Goal: Task Accomplishment & Management: Manage account settings

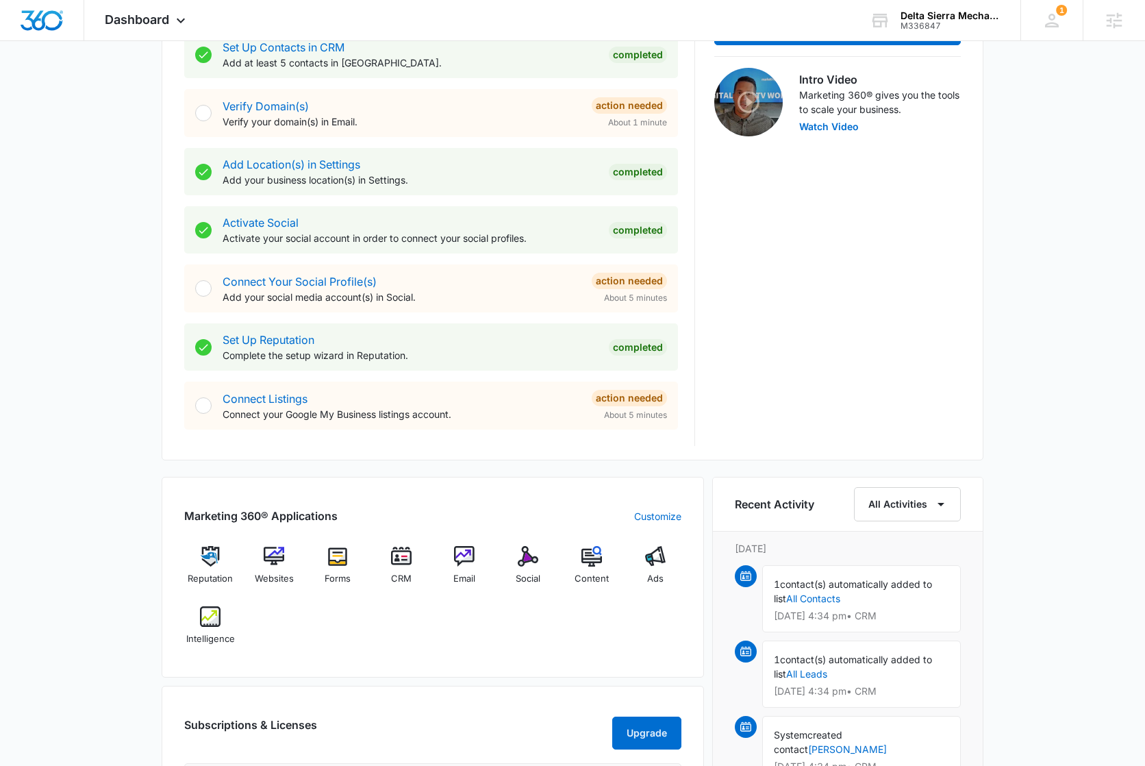
scroll to position [428, 0]
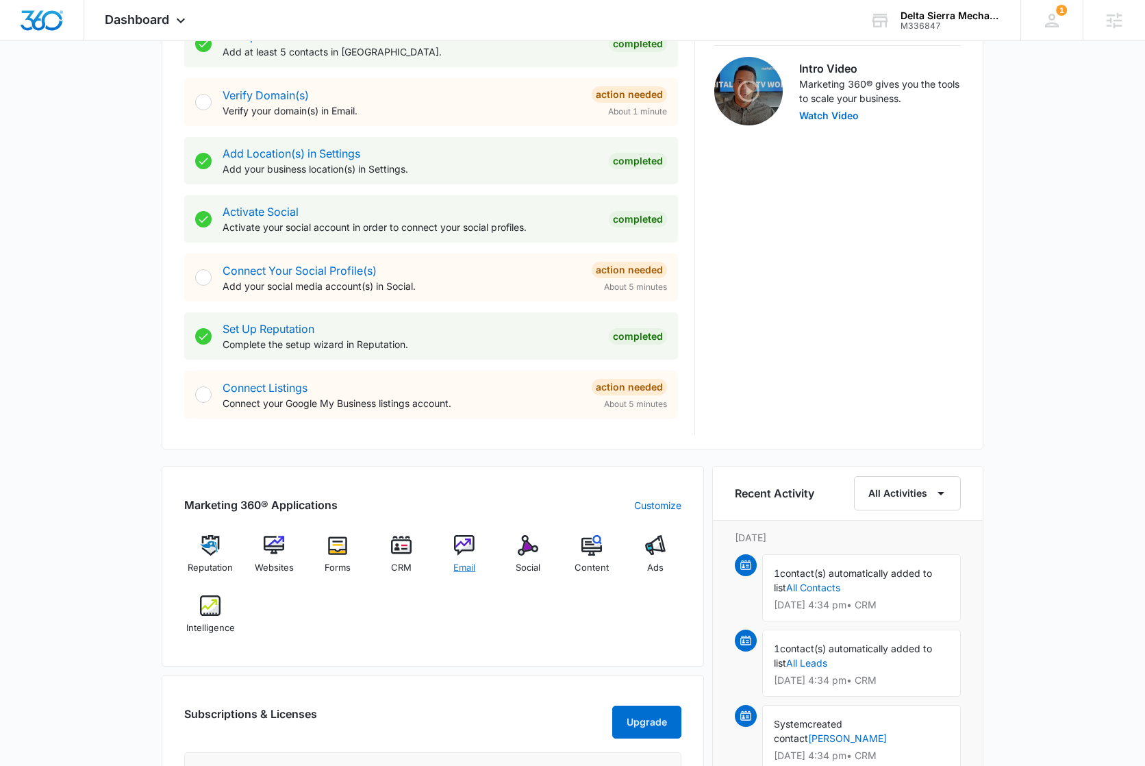
click at [486, 543] on div "Email" at bounding box center [464, 559] width 53 height 49
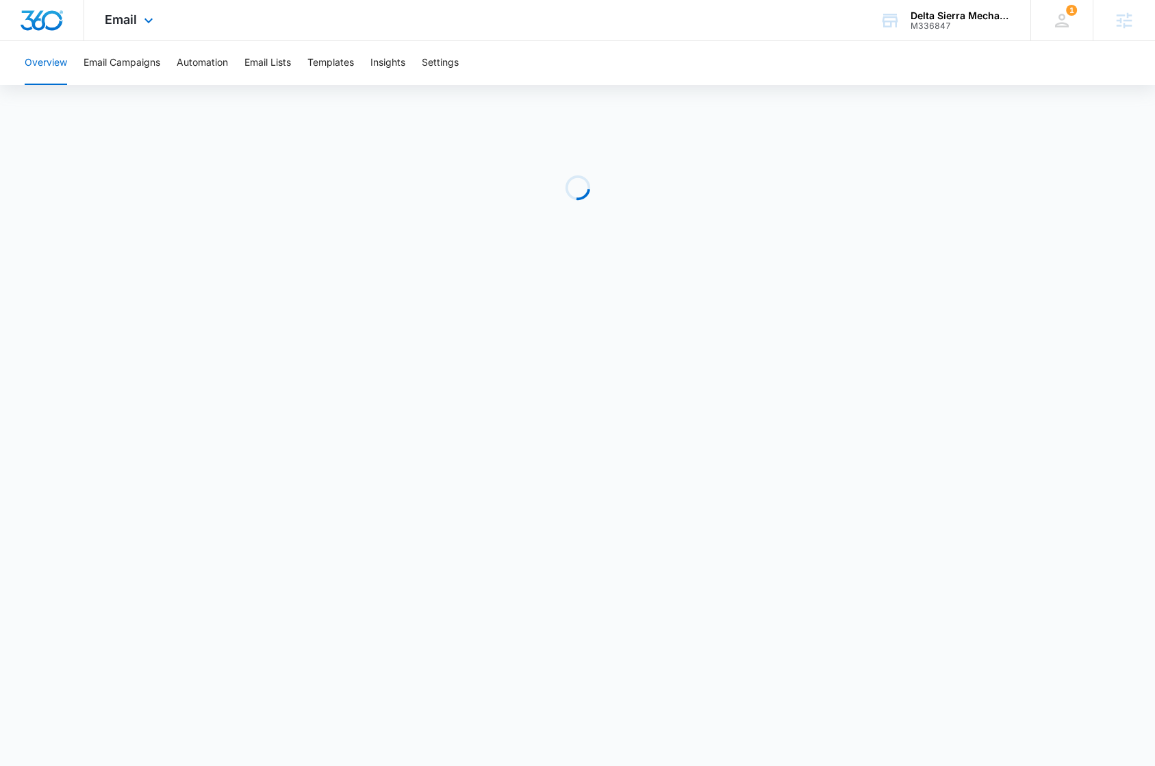
click at [449, 40] on div "Email Apps Reputation Websites Forms CRM Email Social Content Ads Intelligence …" at bounding box center [577, 20] width 1155 height 41
click at [448, 53] on button "Settings" at bounding box center [440, 63] width 37 height 44
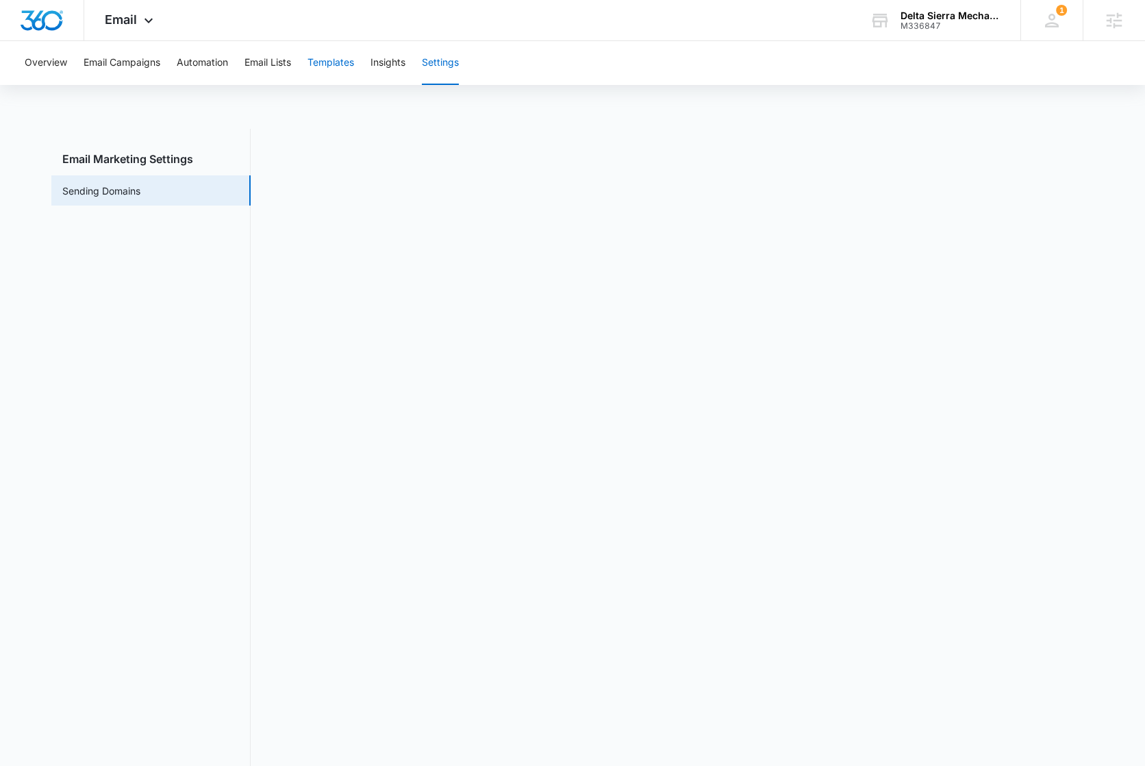
click at [342, 66] on button "Templates" at bounding box center [330, 63] width 47 height 44
click at [106, 20] on span "Email" at bounding box center [121, 19] width 32 height 14
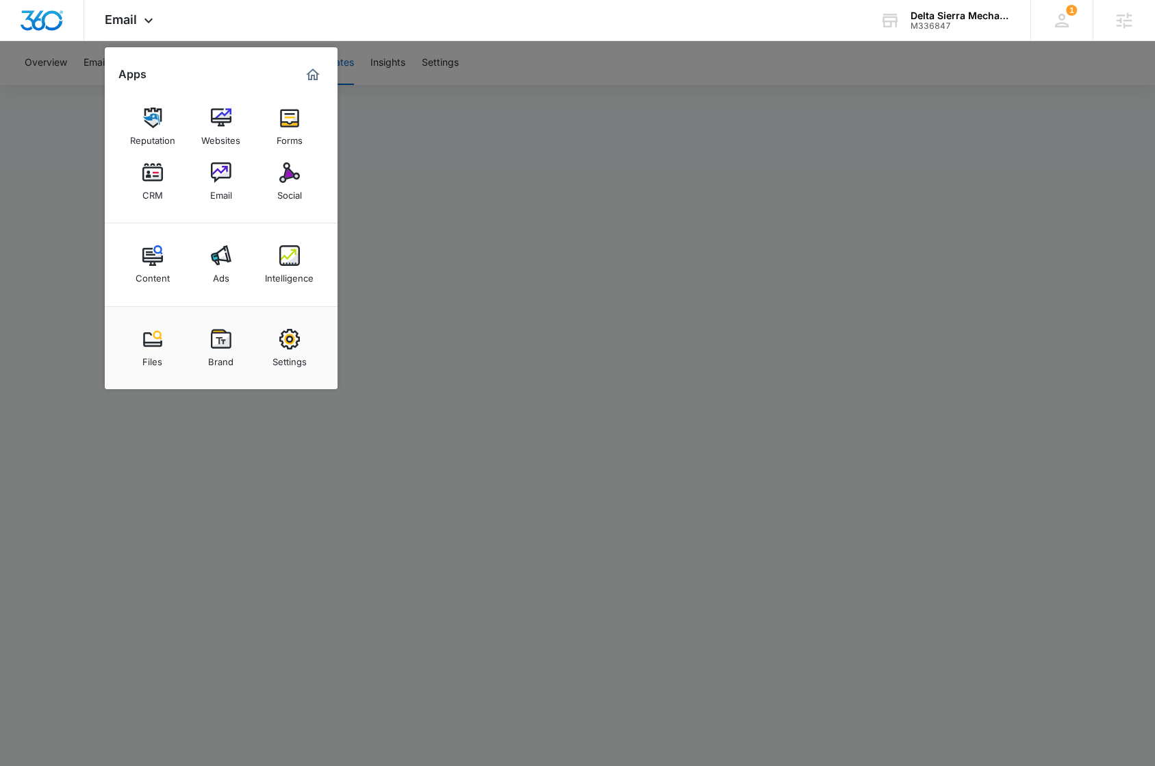
click at [581, 127] on div at bounding box center [577, 383] width 1155 height 766
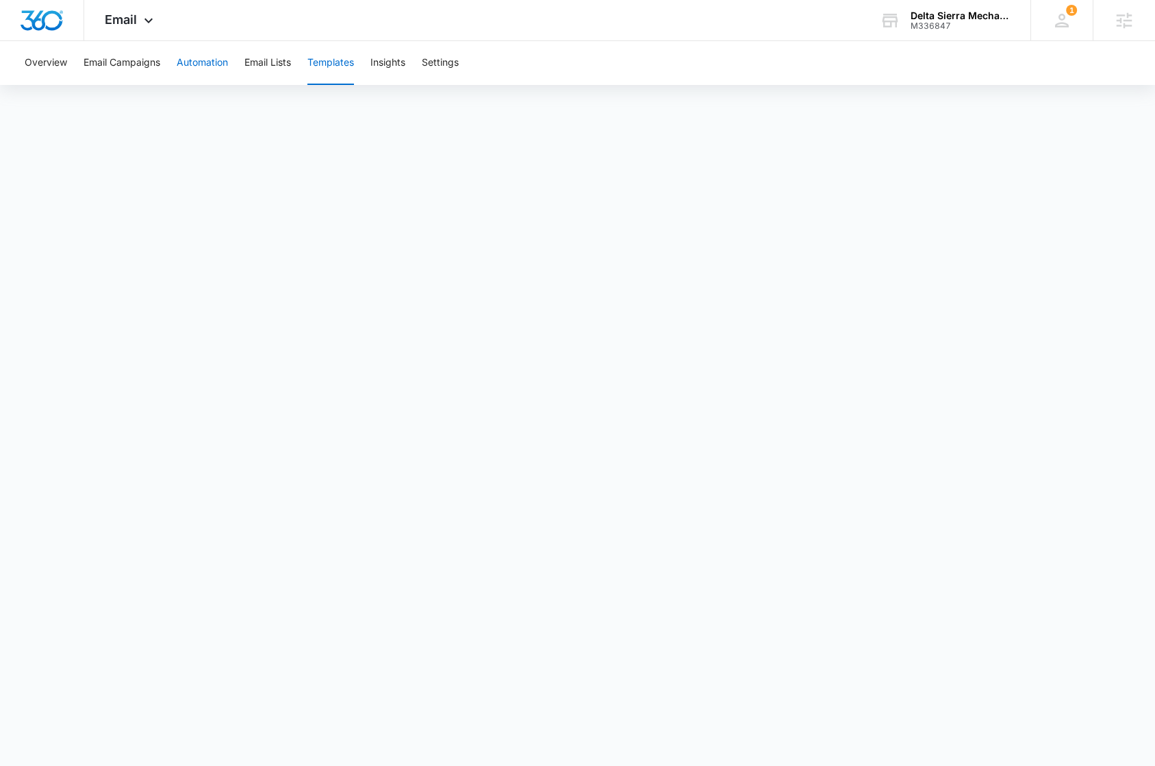
click at [197, 69] on button "Automation" at bounding box center [202, 63] width 51 height 44
click at [437, 63] on button "Settings" at bounding box center [440, 63] width 37 height 44
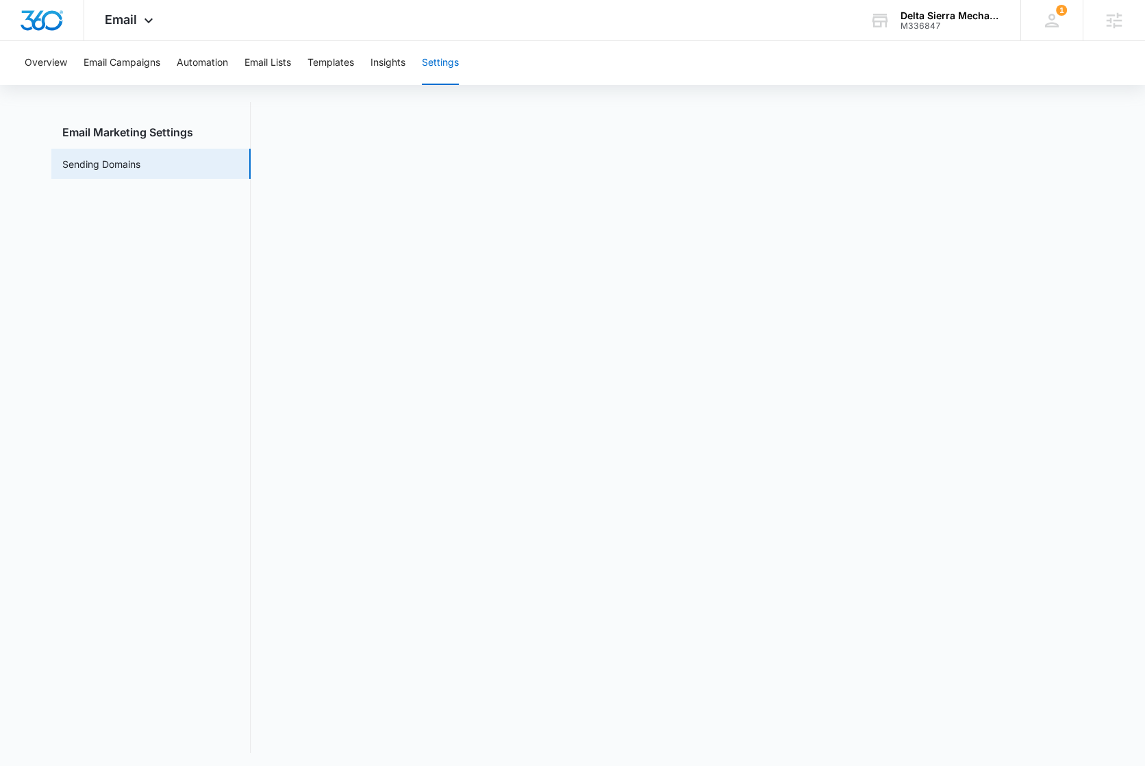
scroll to position [28, 0]
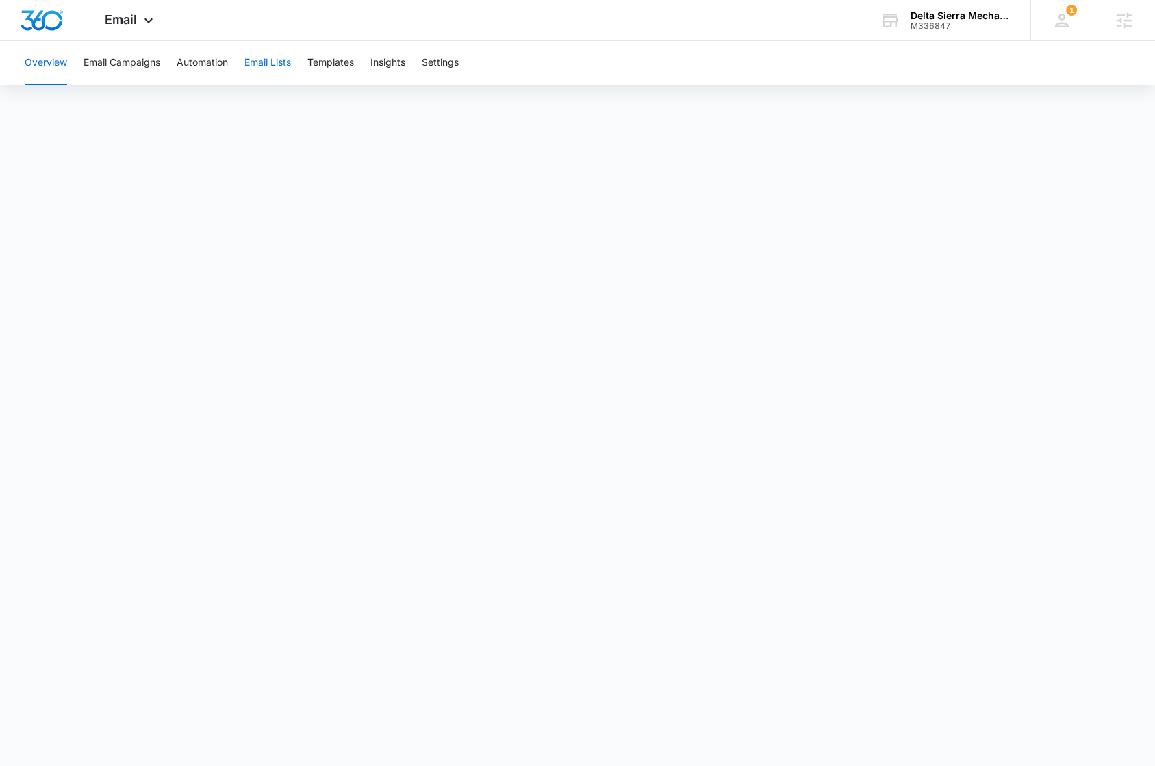
click at [264, 62] on button "Email Lists" at bounding box center [267, 63] width 47 height 44
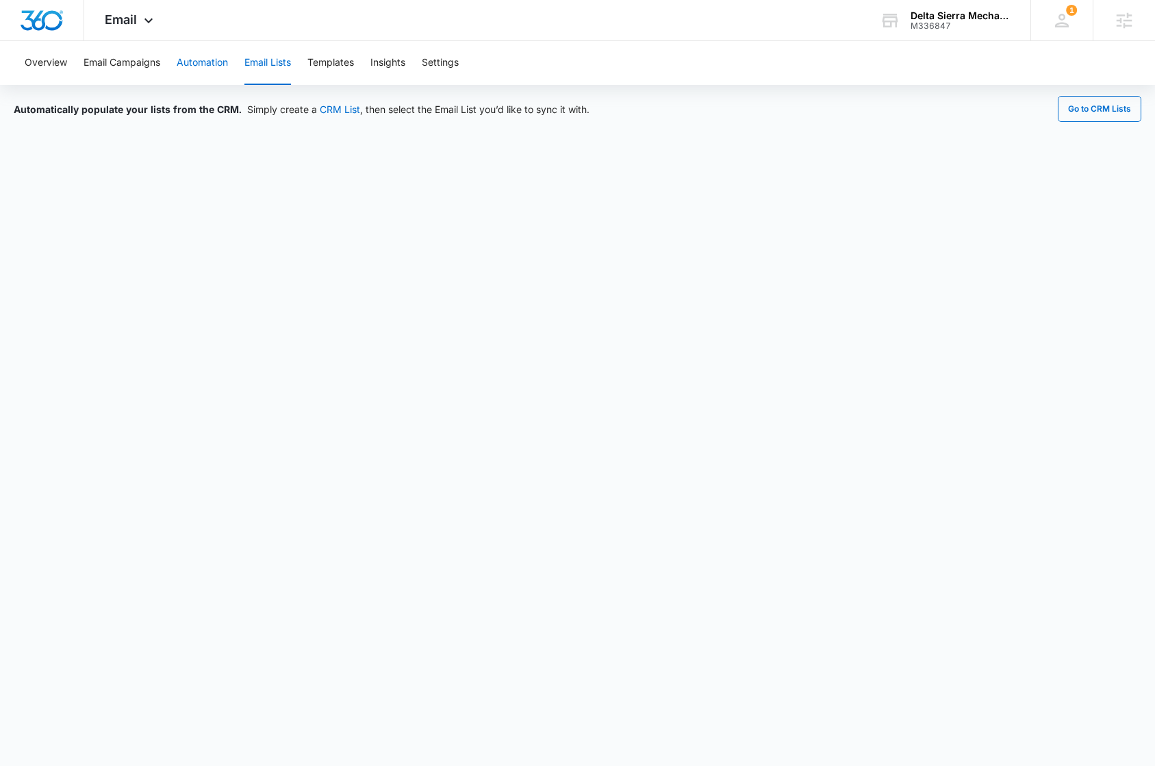
click at [192, 62] on button "Automation" at bounding box center [202, 63] width 51 height 44
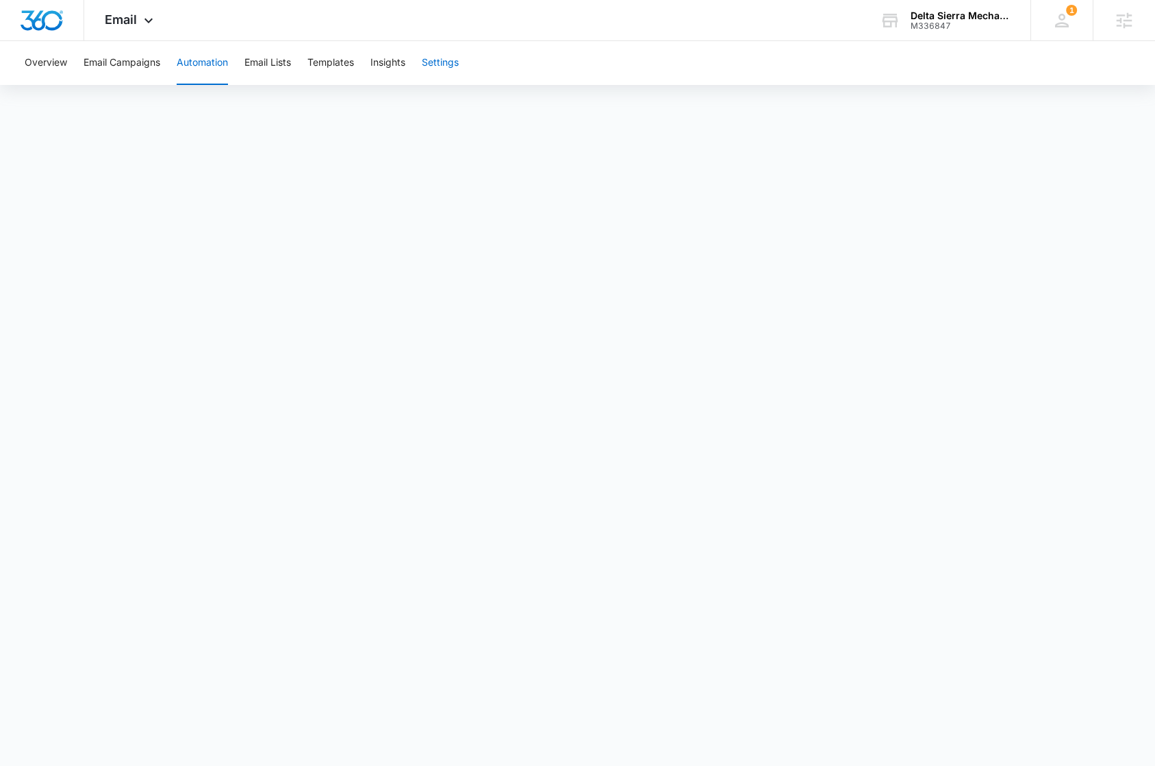
click at [436, 66] on button "Settings" at bounding box center [440, 63] width 37 height 44
click at [127, 14] on span "Email" at bounding box center [121, 19] width 32 height 14
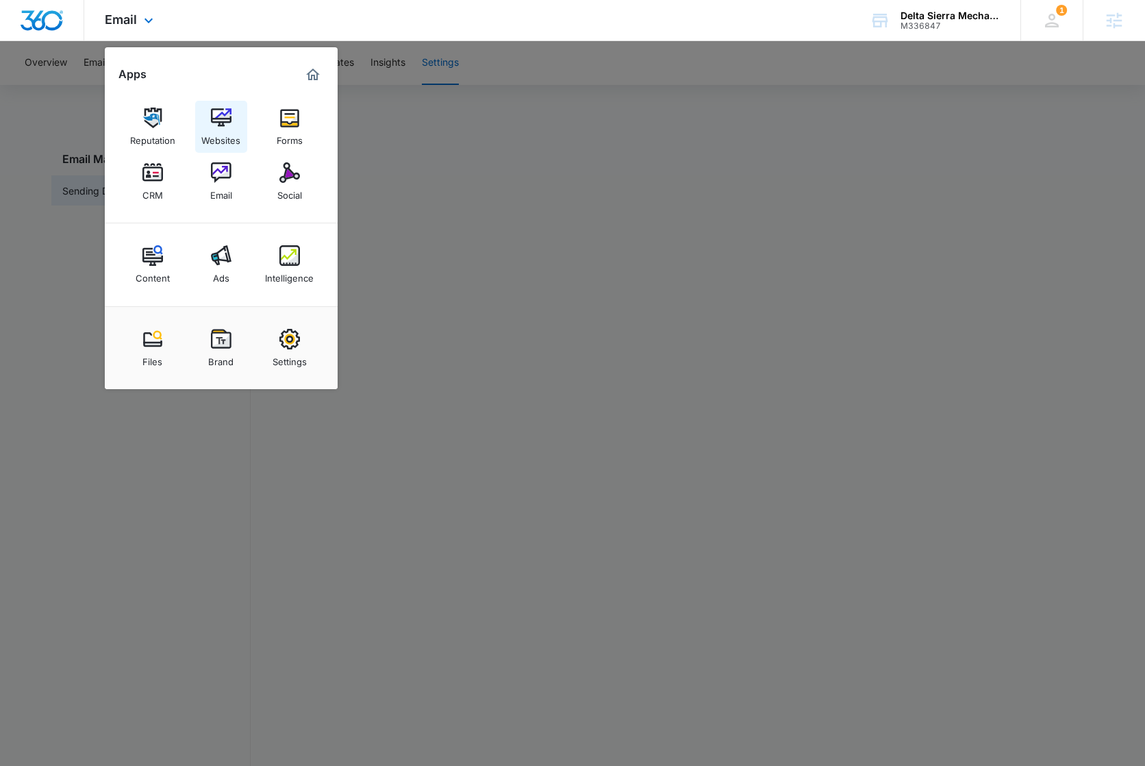
click at [211, 127] on img at bounding box center [221, 117] width 21 height 21
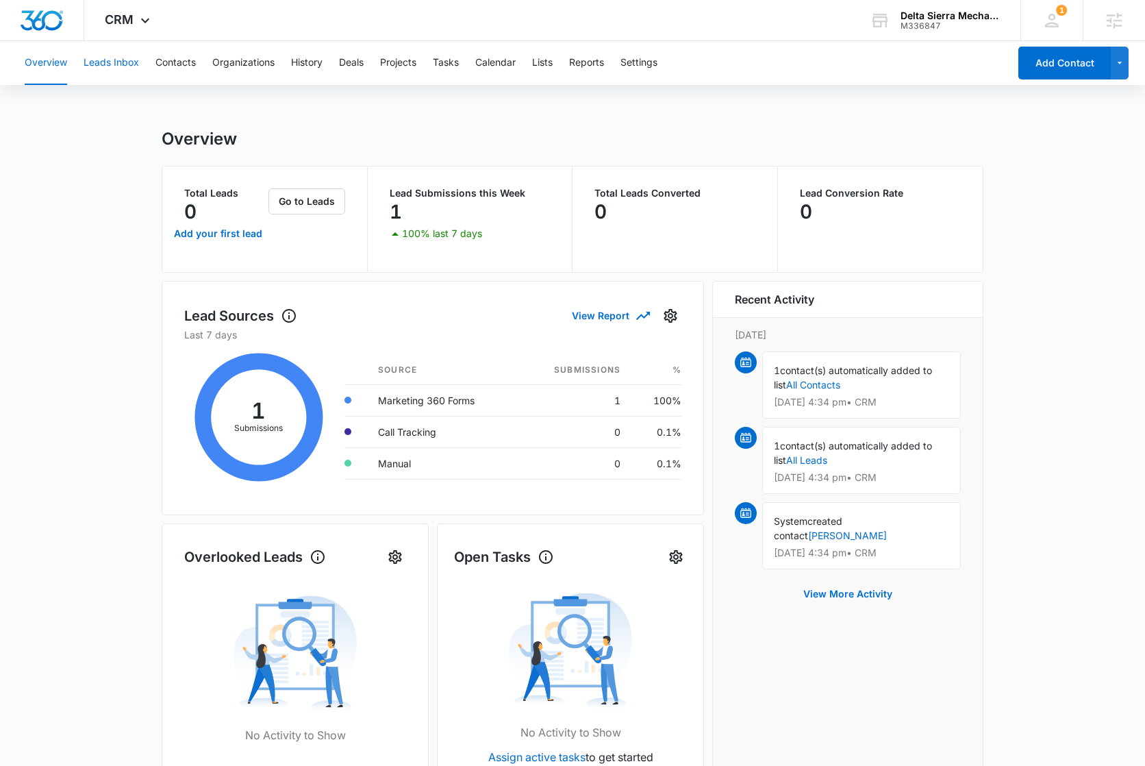
click at [127, 69] on button "Leads Inbox" at bounding box center [111, 63] width 55 height 44
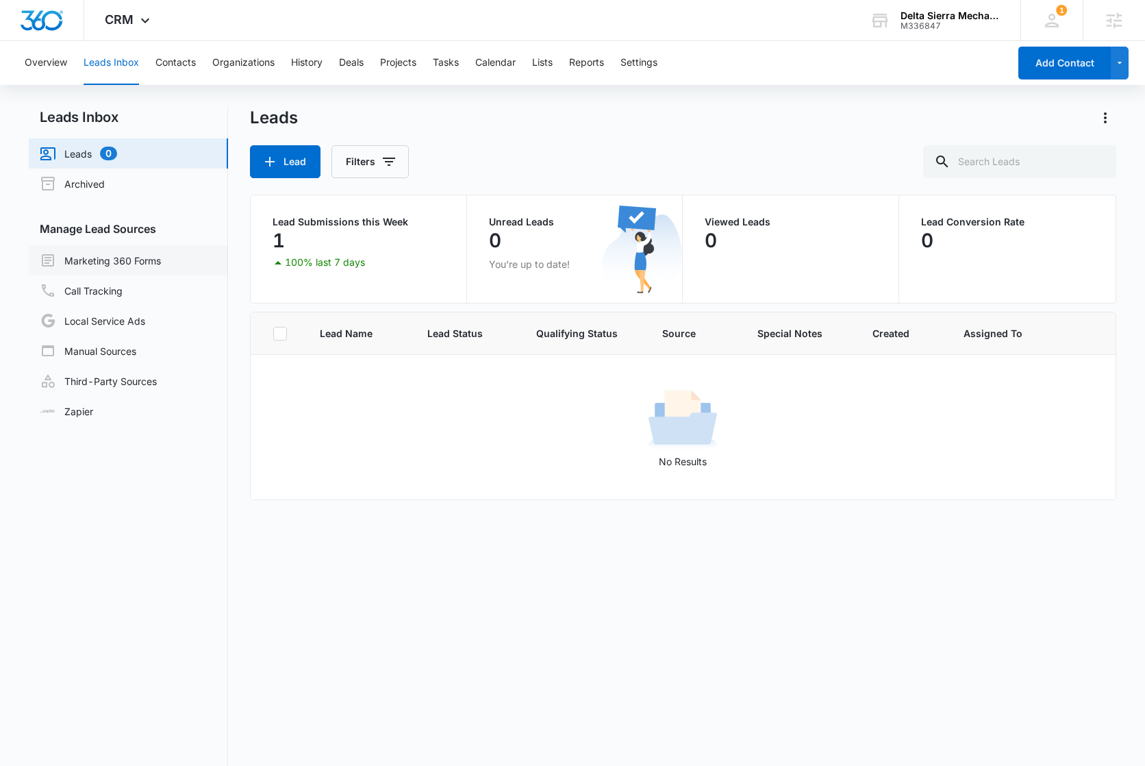
click at [125, 267] on link "Marketing 360 Forms" at bounding box center [100, 260] width 121 height 16
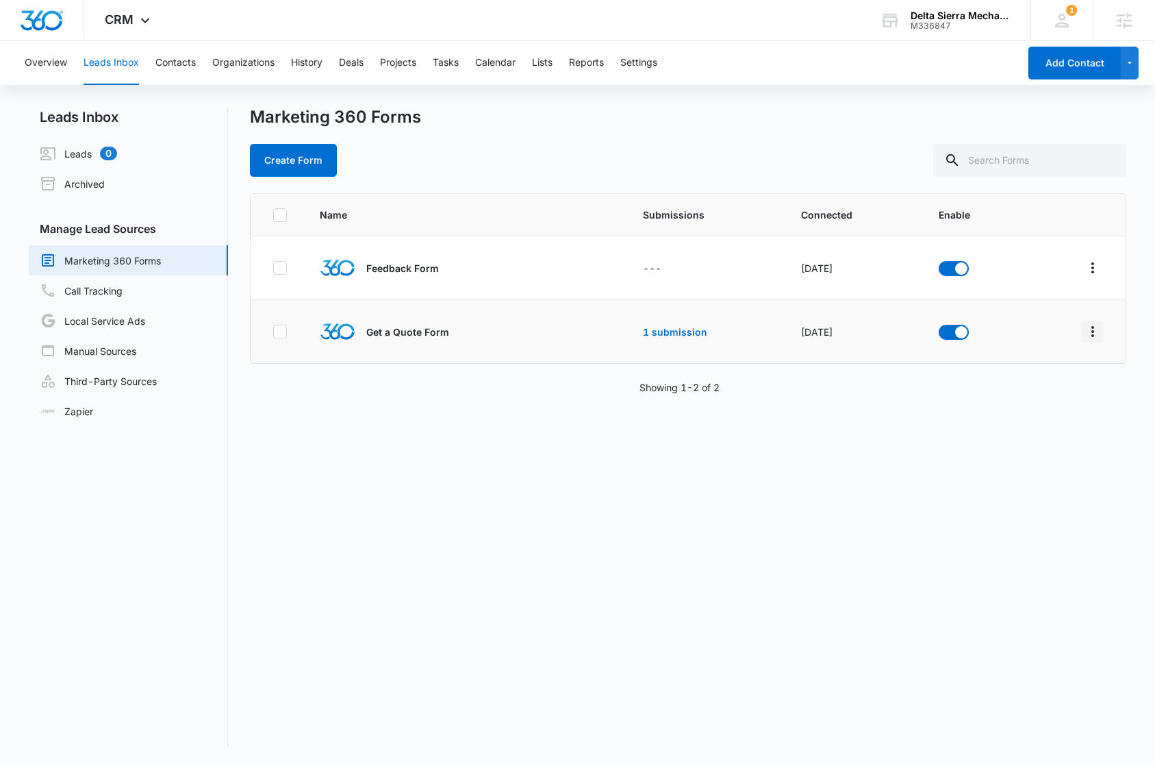
click at [1085, 334] on icon "Overflow Menu" at bounding box center [1093, 331] width 16 height 16
click at [1052, 409] on div "Field Mapping" at bounding box center [1021, 411] width 77 height 10
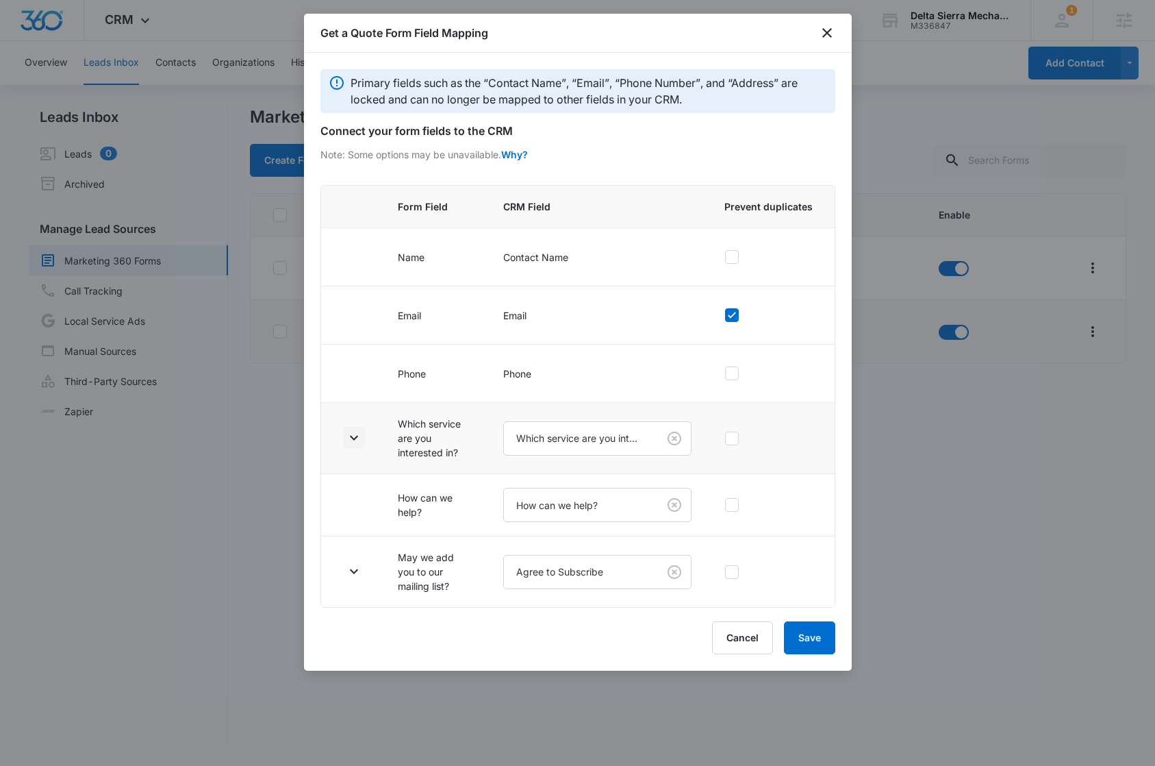
click at [354, 438] on icon "button" at bounding box center [354, 437] width 8 height 5
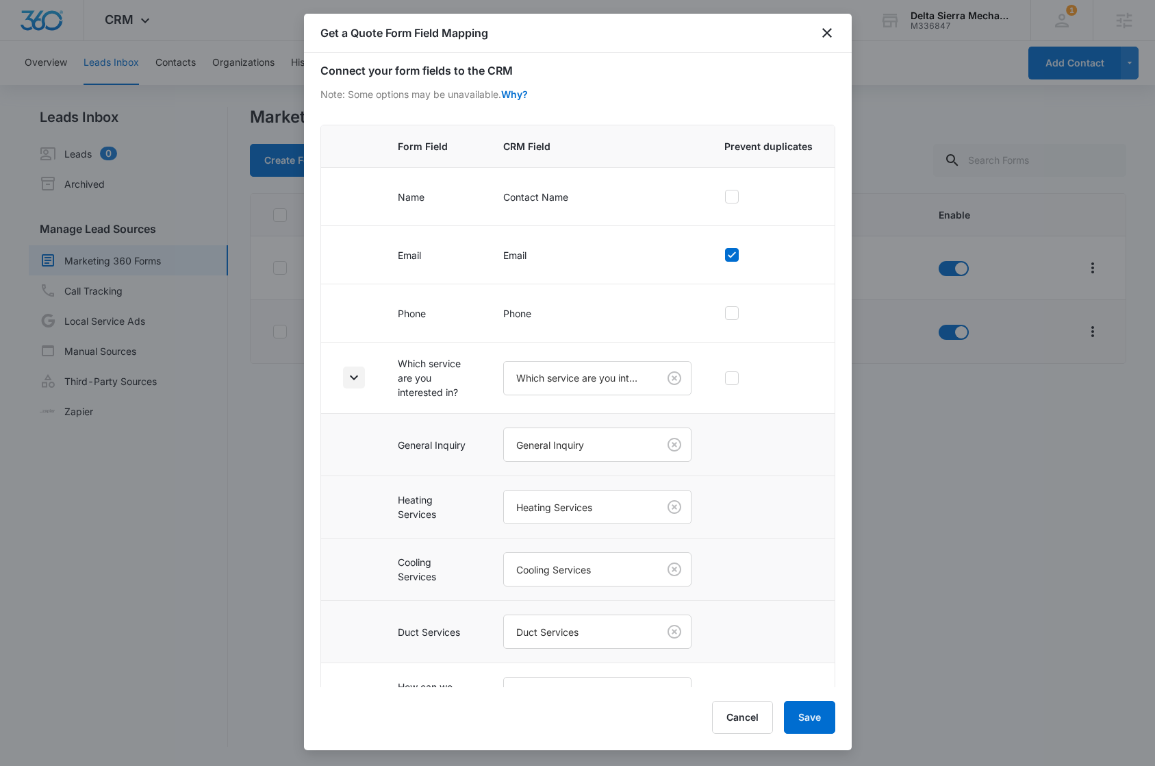
scroll to position [170, 0]
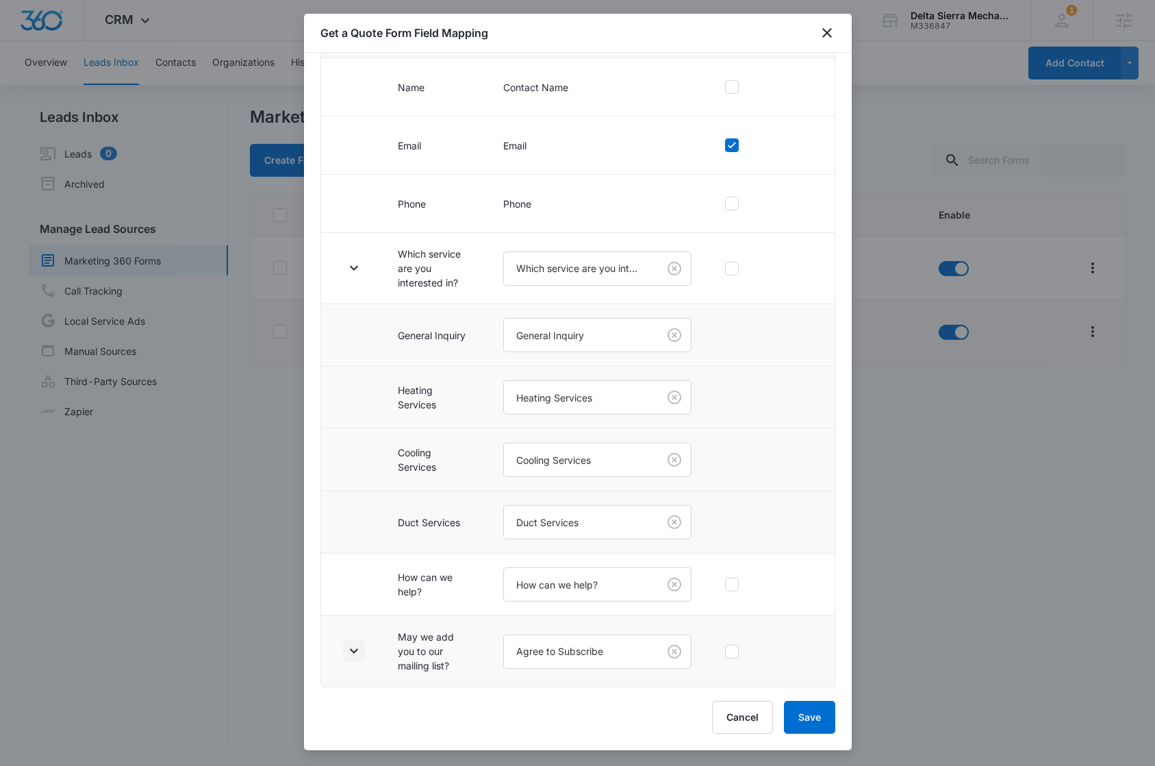
click at [353, 656] on icon "button" at bounding box center [354, 650] width 16 height 16
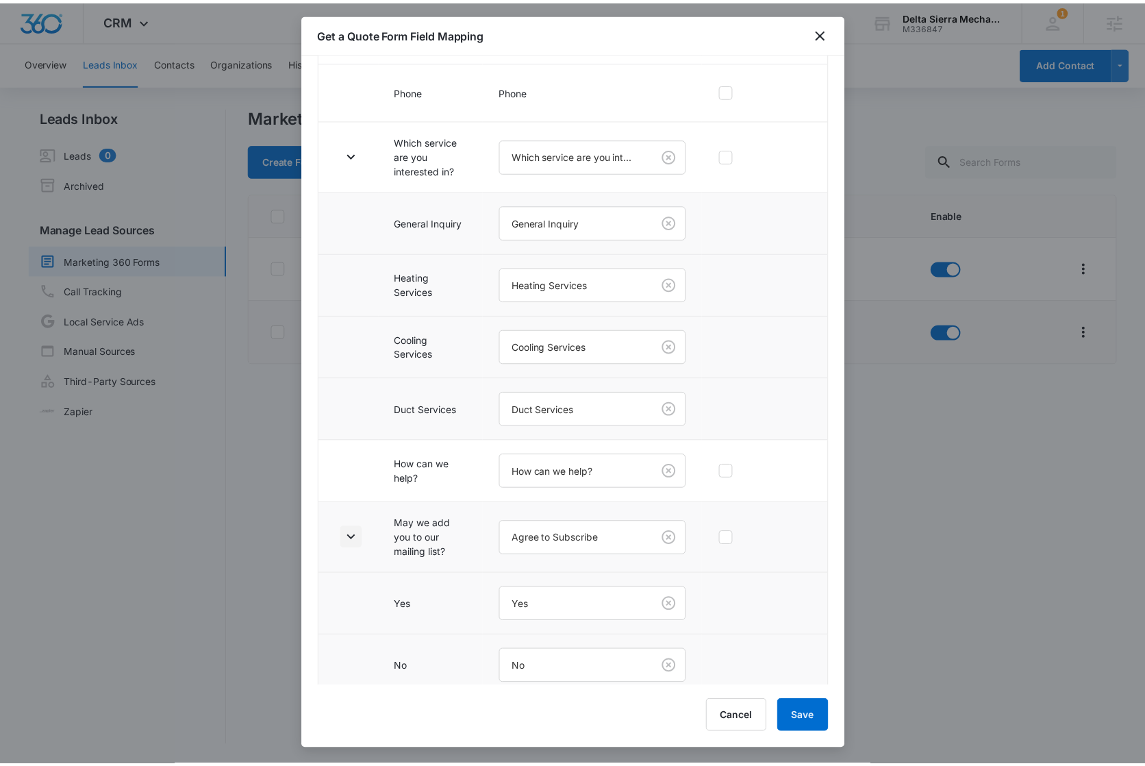
scroll to position [294, 0]
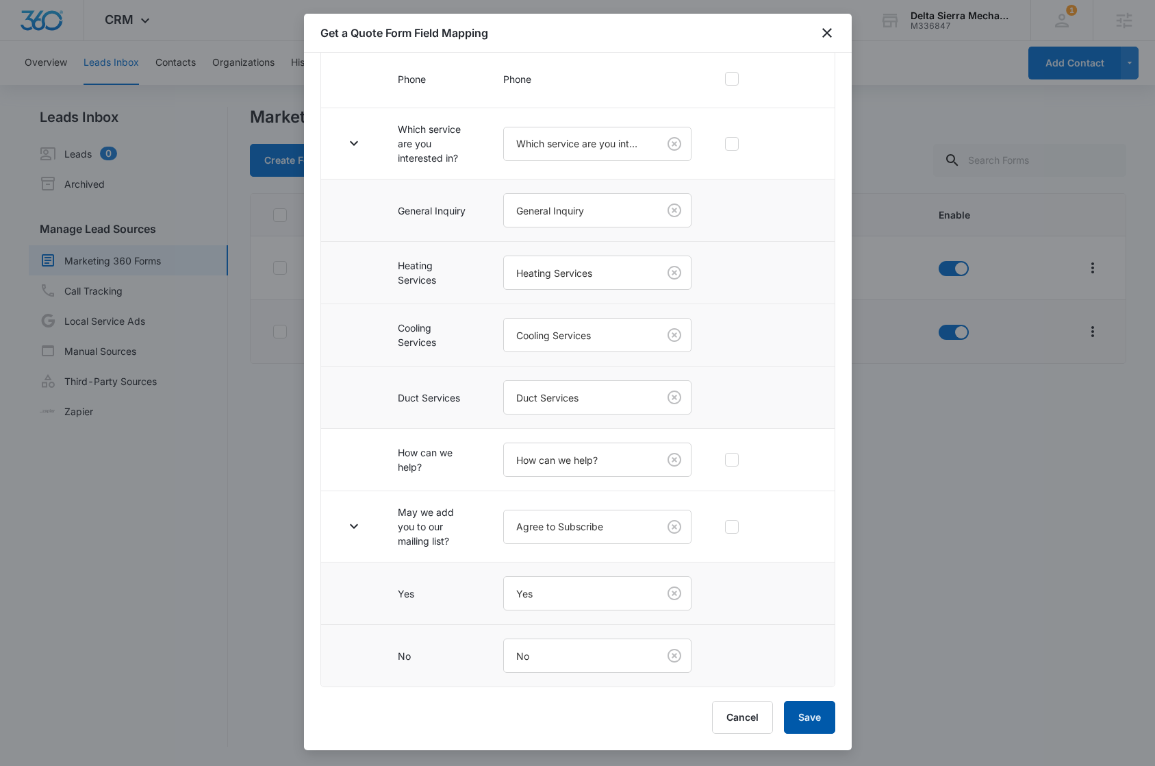
click at [819, 721] on button "Save" at bounding box center [809, 716] width 51 height 33
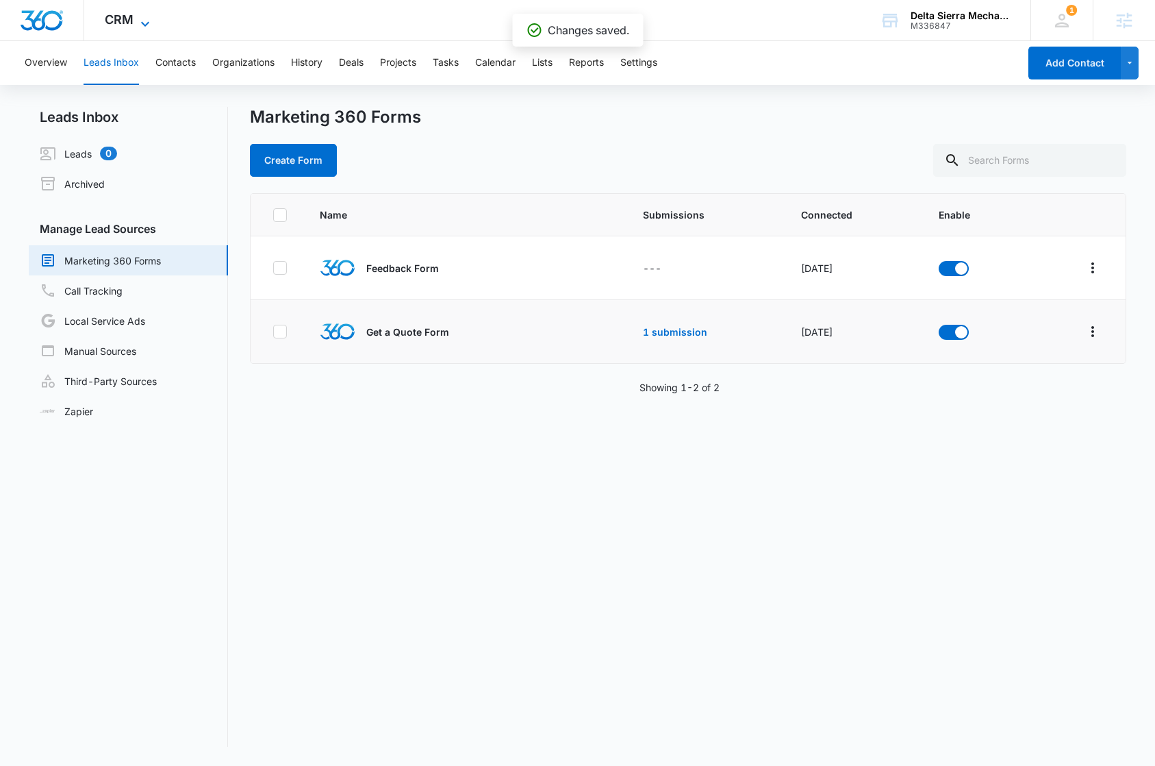
click at [118, 21] on span "CRM" at bounding box center [119, 19] width 29 height 14
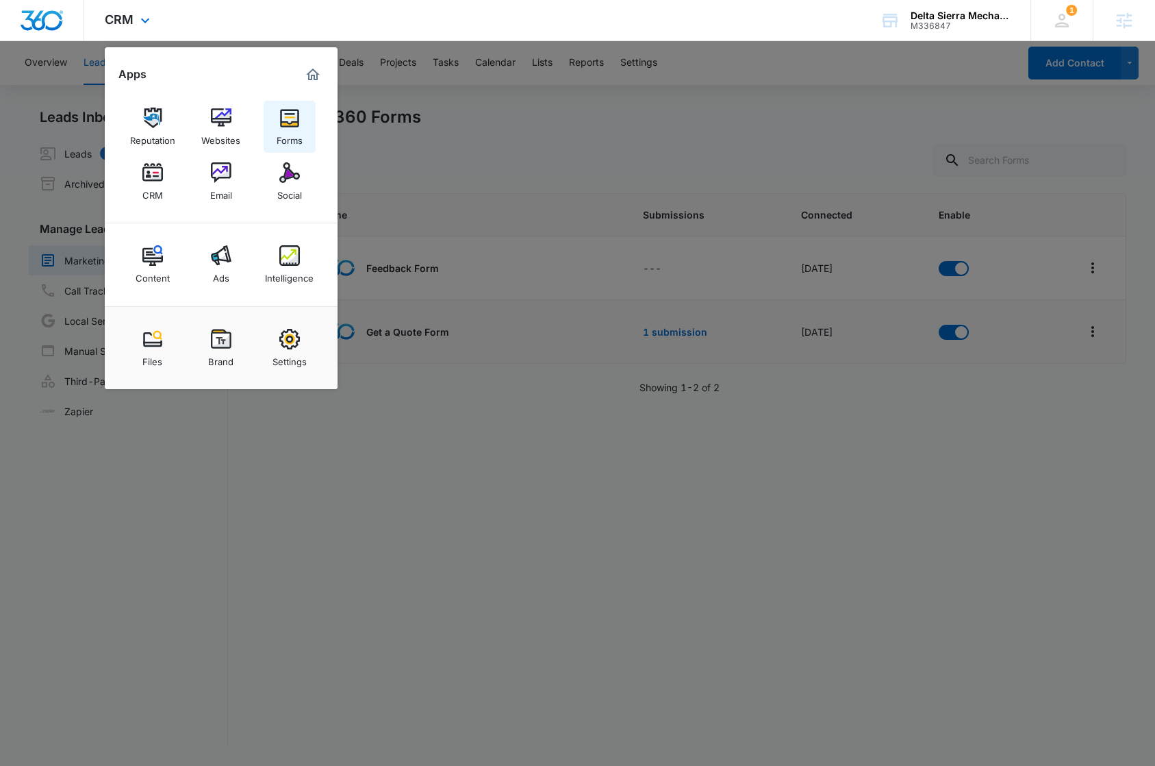
click at [283, 140] on div "Forms" at bounding box center [290, 137] width 26 height 18
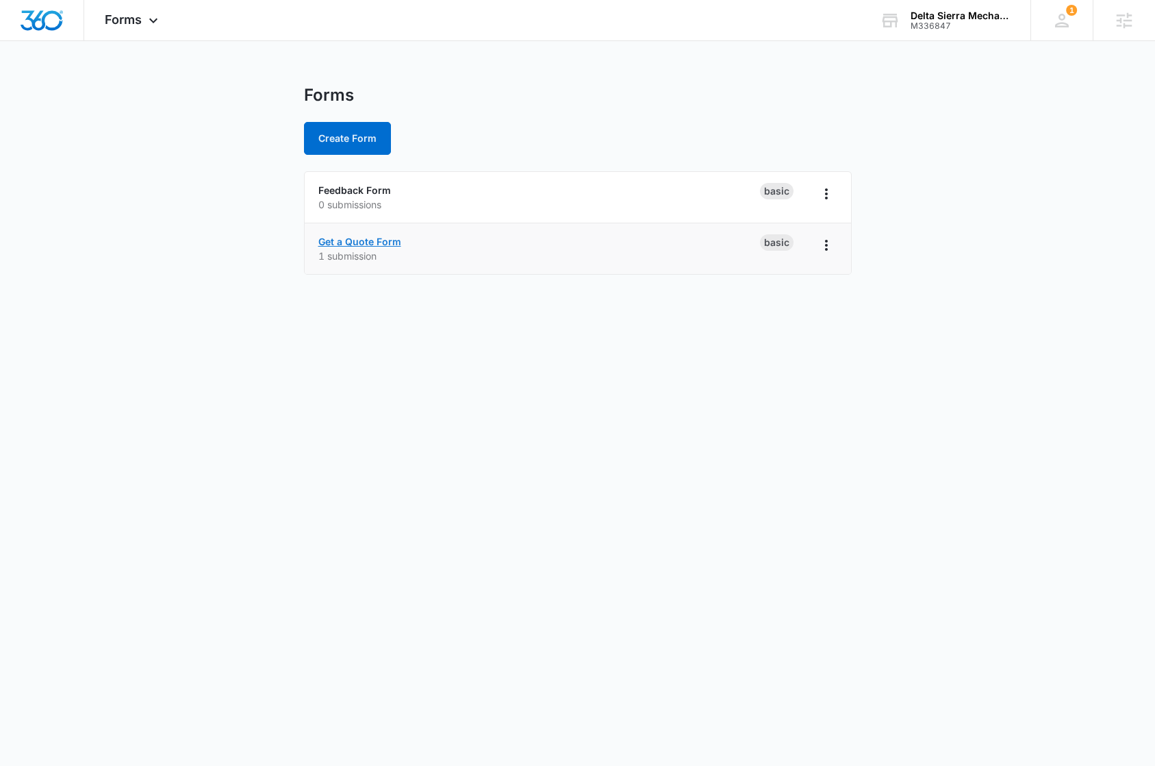
click at [362, 238] on link "Get a Quote Form" at bounding box center [359, 242] width 83 height 12
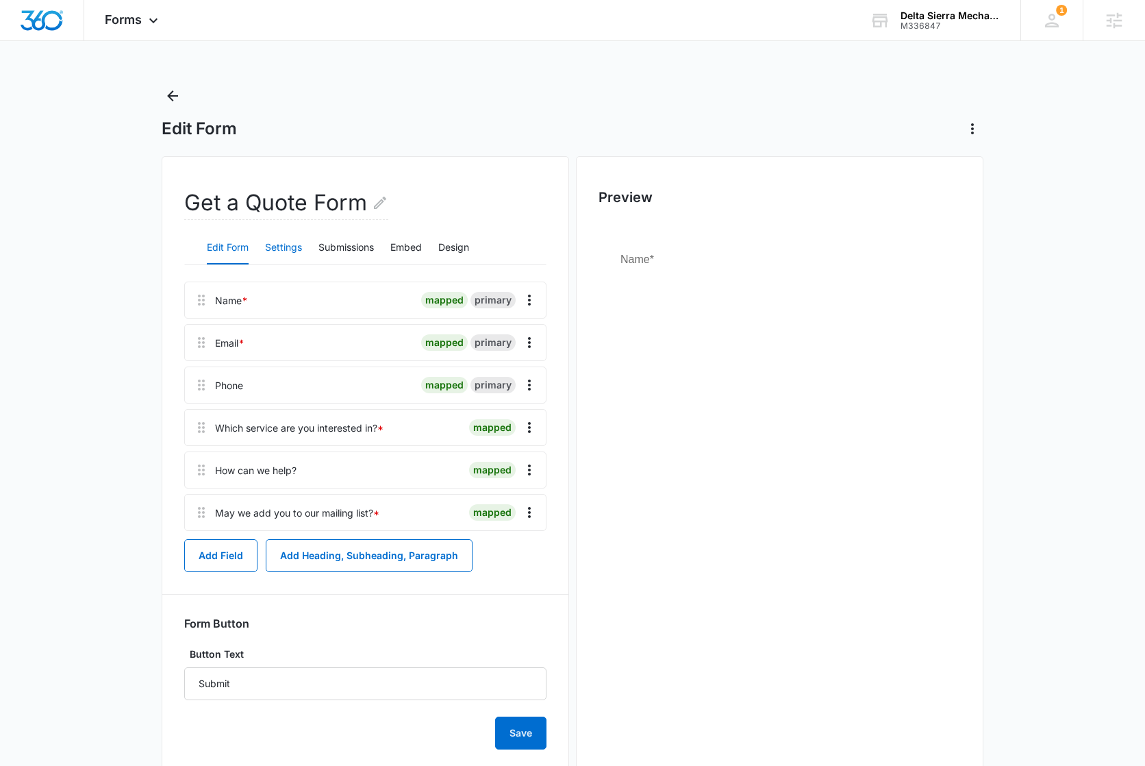
click at [286, 253] on button "Settings" at bounding box center [283, 247] width 37 height 33
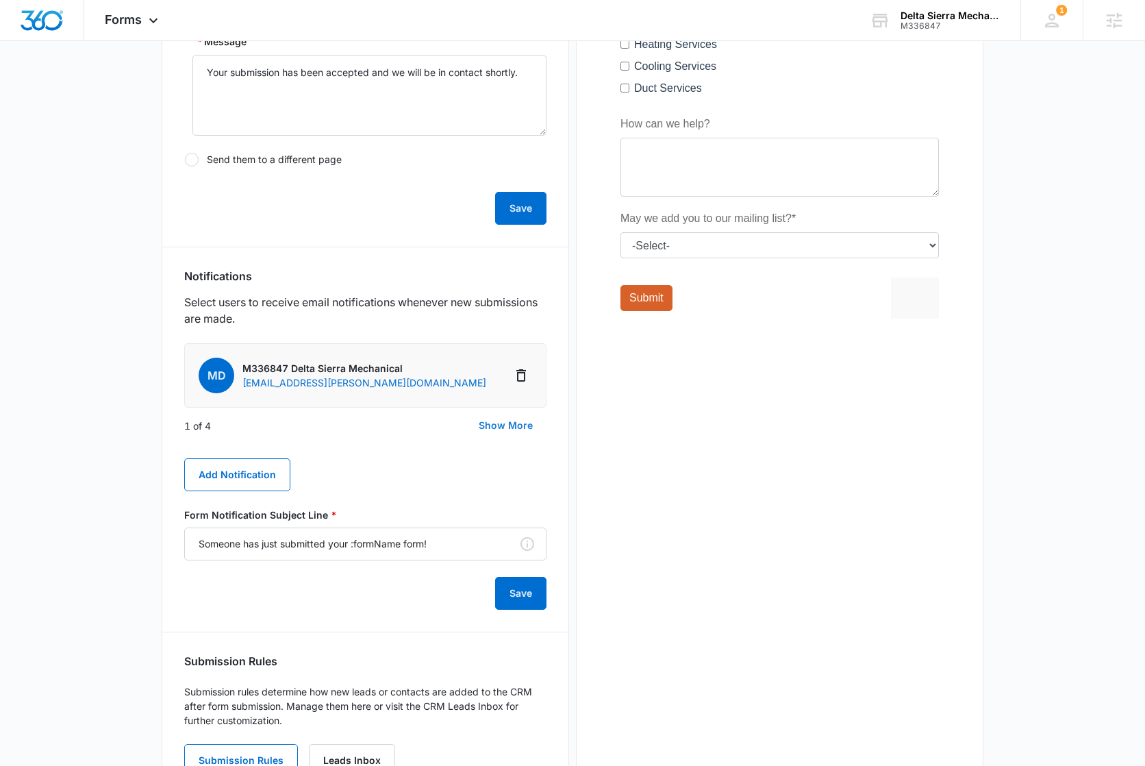
scroll to position [550, 0]
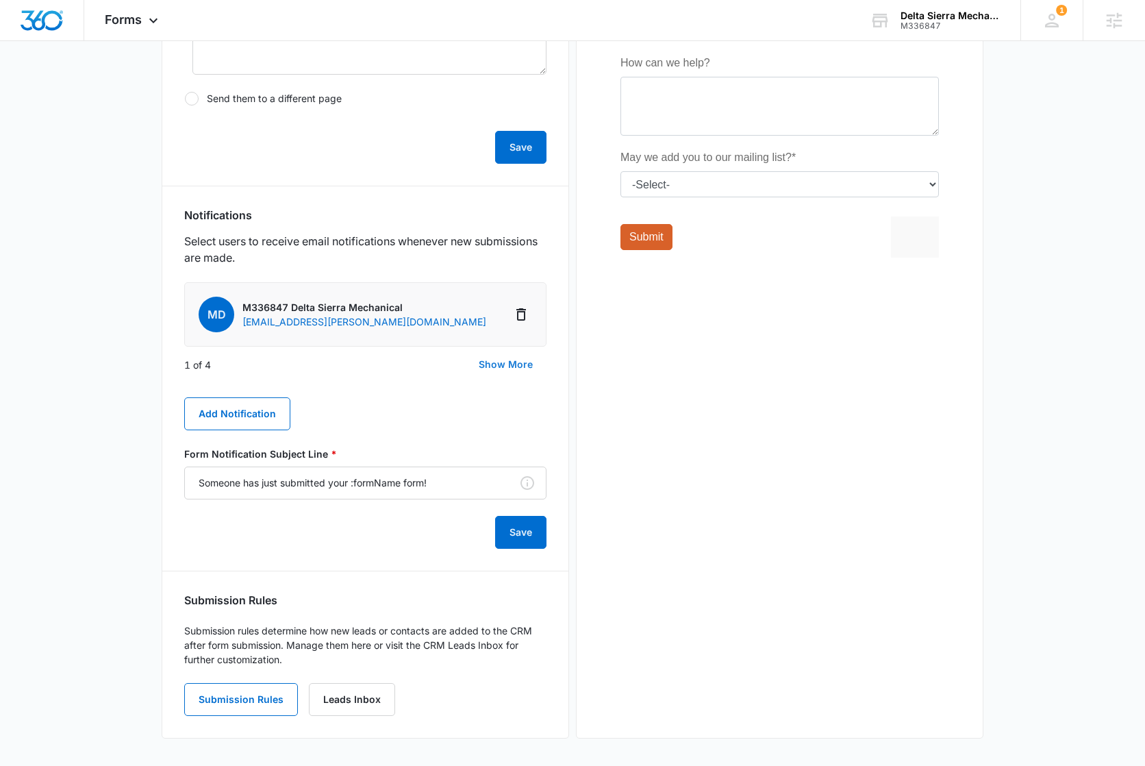
click at [507, 366] on button "Show More" at bounding box center [505, 364] width 81 height 33
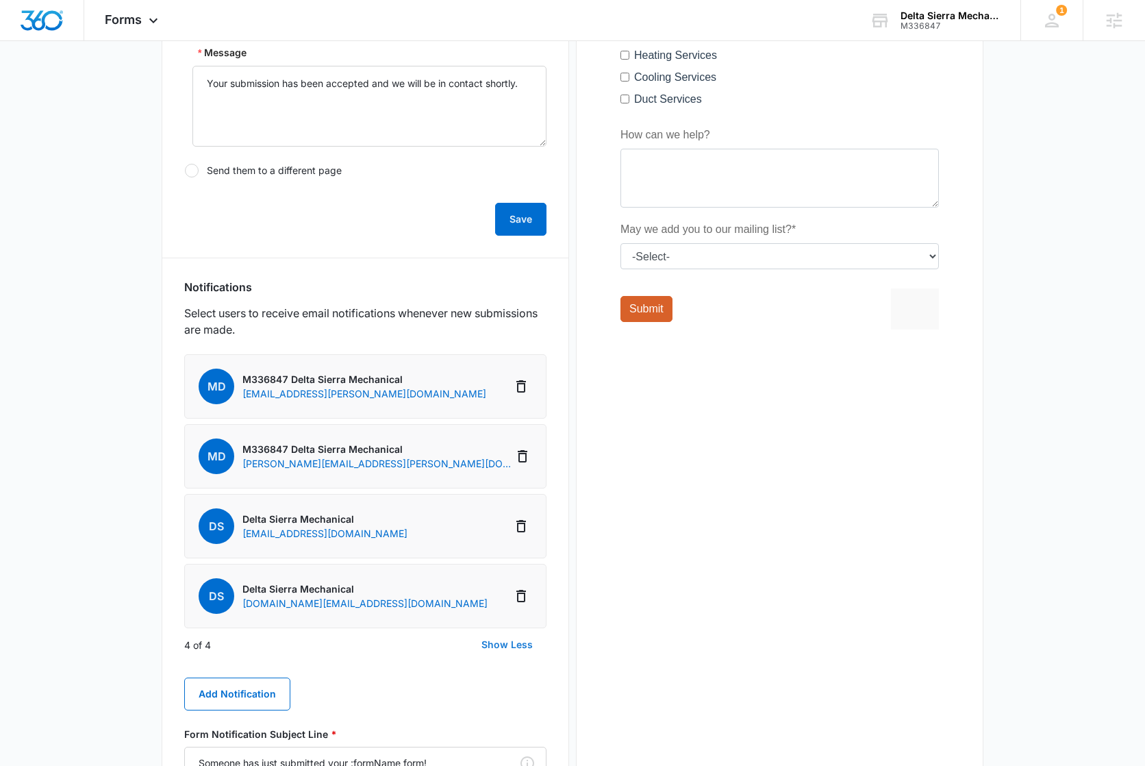
scroll to position [64, 0]
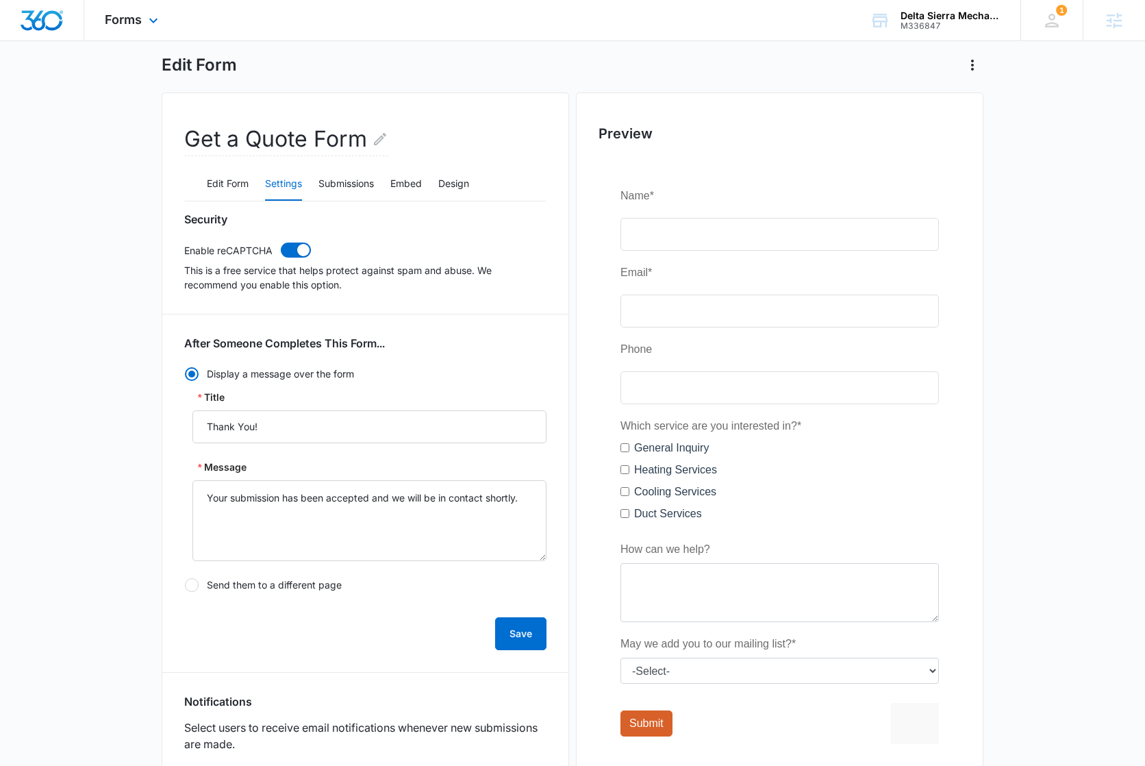
click at [39, 16] on img "Dashboard" at bounding box center [42, 20] width 44 height 21
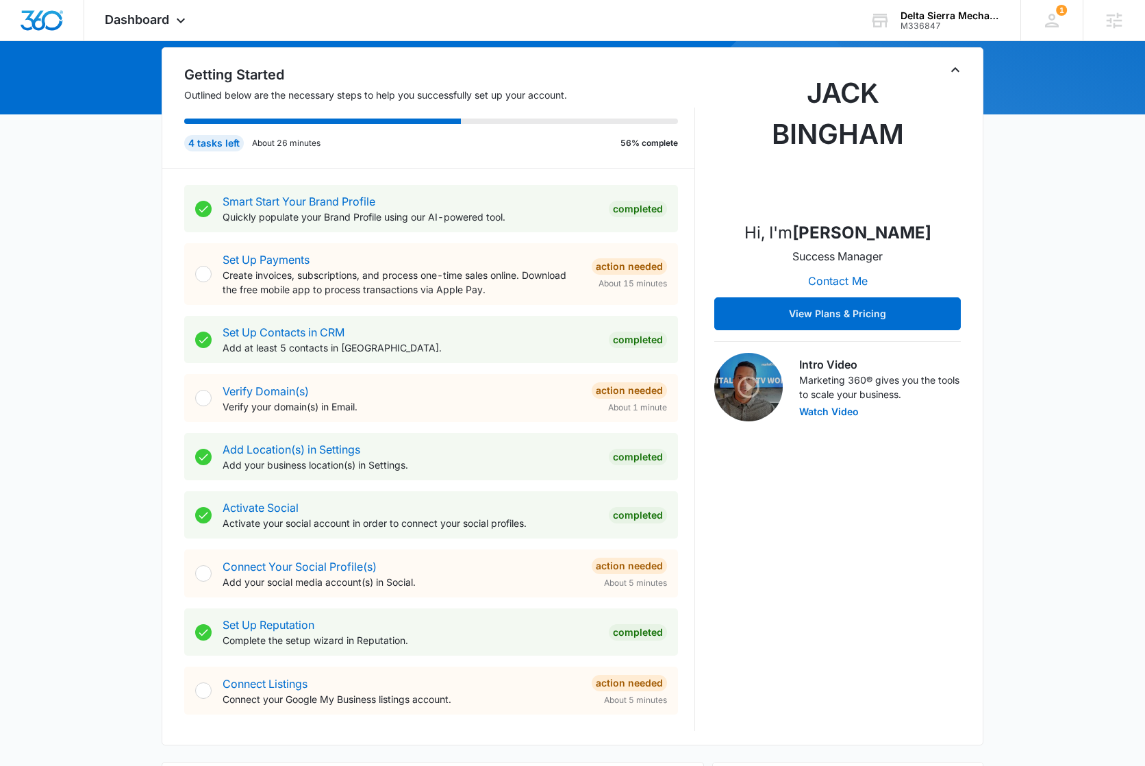
scroll to position [333, 0]
